Goal: Find specific page/section: Find specific page/section

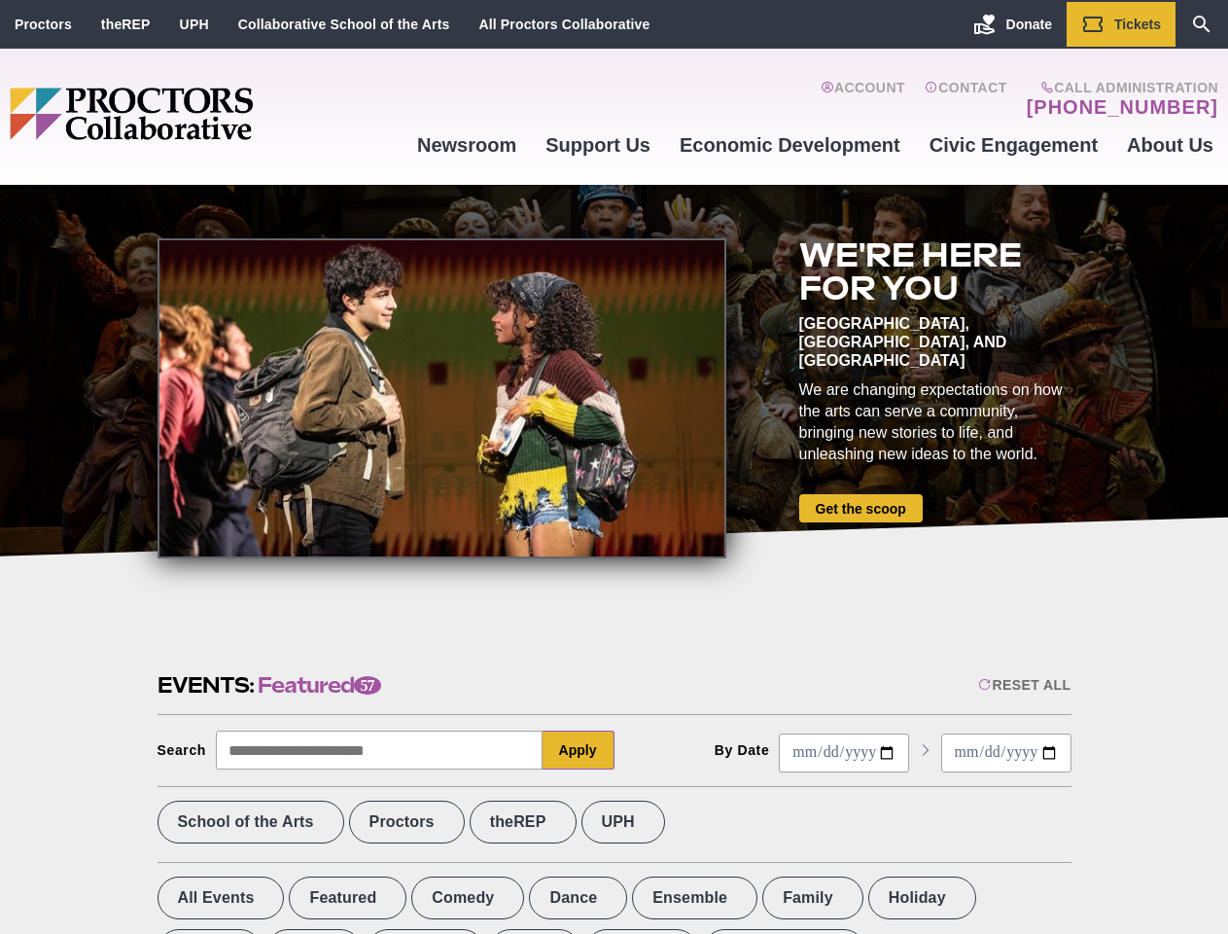
click at [614, 467] on div at bounding box center [442, 398] width 569 height 320
click at [1023, 685] on div "Reset All" at bounding box center [1024, 685] width 92 height 16
click at [579, 750] on button "Apply" at bounding box center [579, 749] width 72 height 39
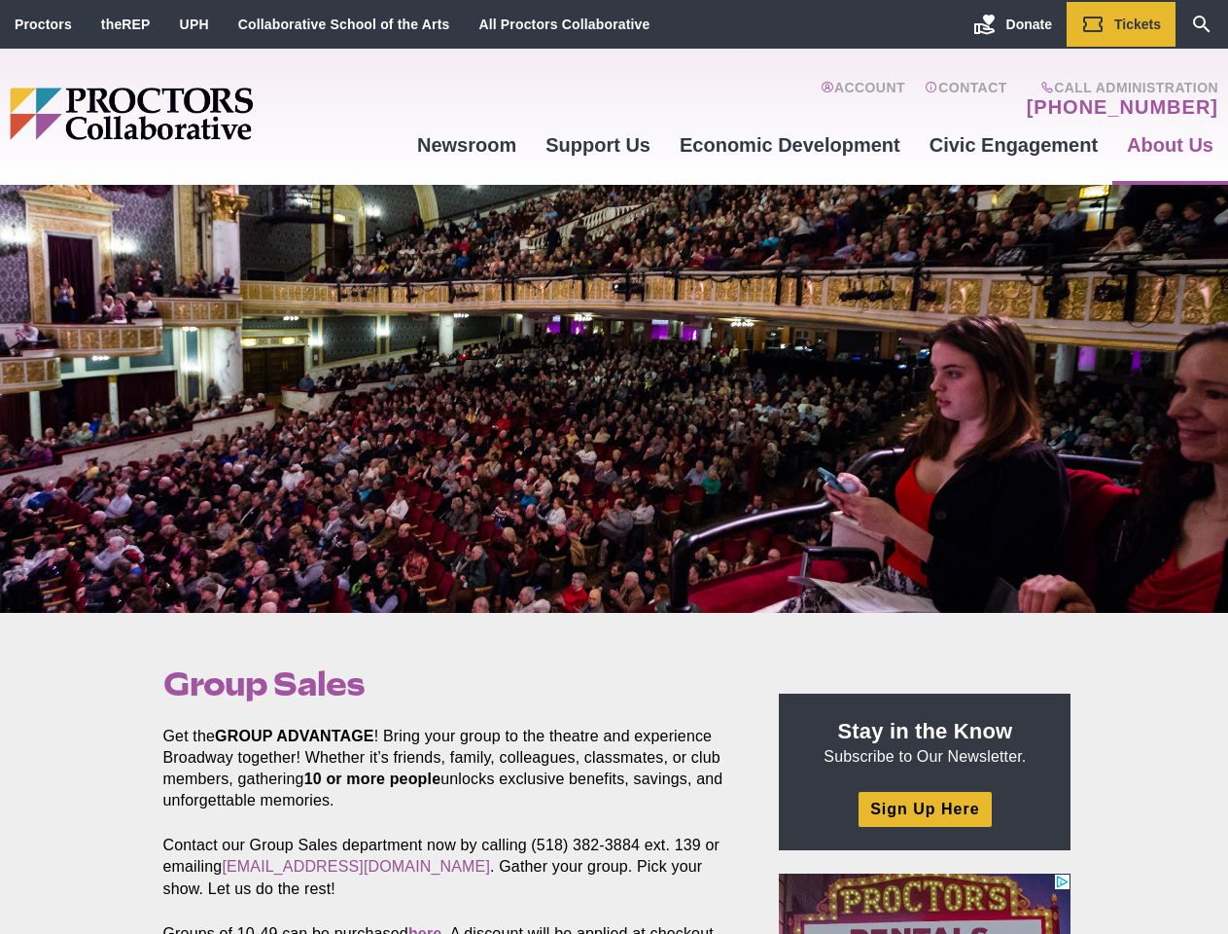
click at [614, 467] on div at bounding box center [614, 399] width 1228 height 428
